Goal: Find specific page/section: Find specific page/section

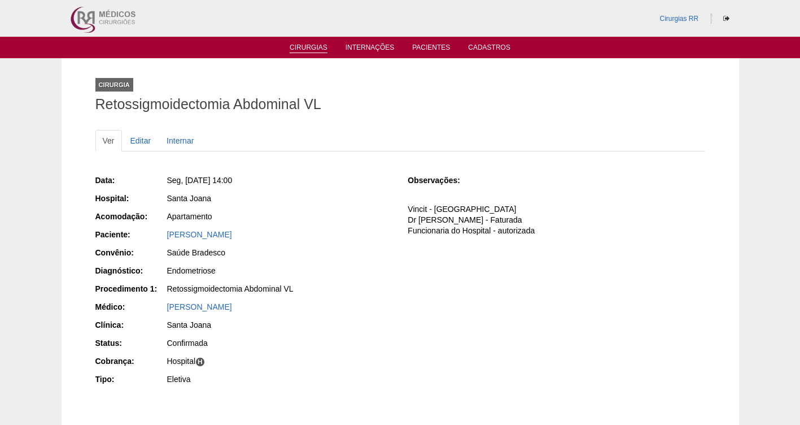
click at [304, 48] on link "Cirurgias" at bounding box center [309, 48] width 38 height 10
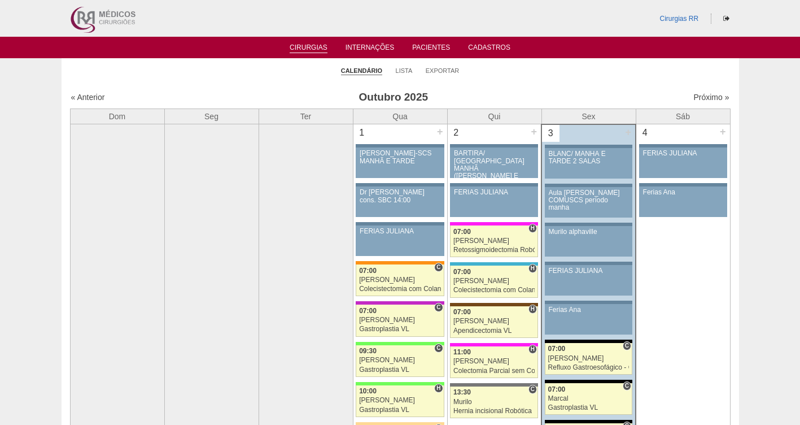
click at [304, 48] on link "Cirurgias" at bounding box center [309, 48] width 38 height 10
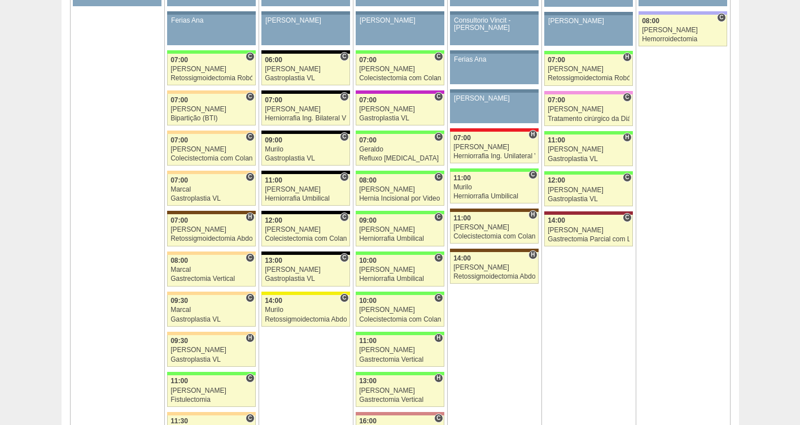
scroll to position [813, 0]
